Goal: Navigation & Orientation: Find specific page/section

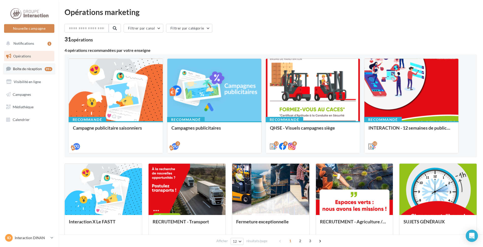
click at [31, 73] on link "Boîte de réception 99+" at bounding box center [29, 68] width 52 height 11
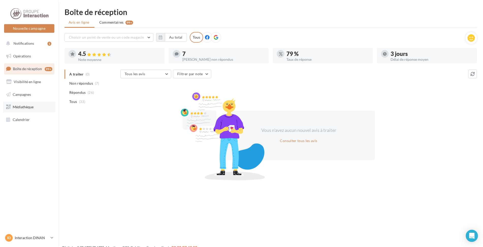
click at [27, 108] on span "Médiathèque" at bounding box center [23, 107] width 21 height 4
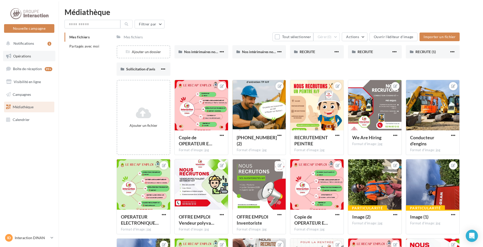
click at [27, 58] on span "Opérations" at bounding box center [22, 56] width 18 height 4
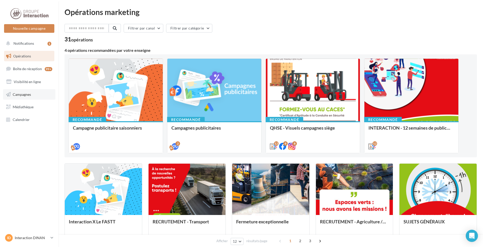
click at [31, 95] on span "Campagnes" at bounding box center [22, 94] width 18 height 4
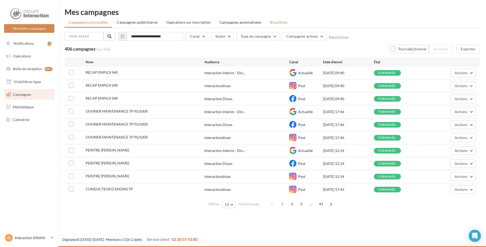
click at [277, 22] on span "Brouillons" at bounding box center [279, 22] width 18 height 4
